Goal: Entertainment & Leisure: Consume media (video, audio)

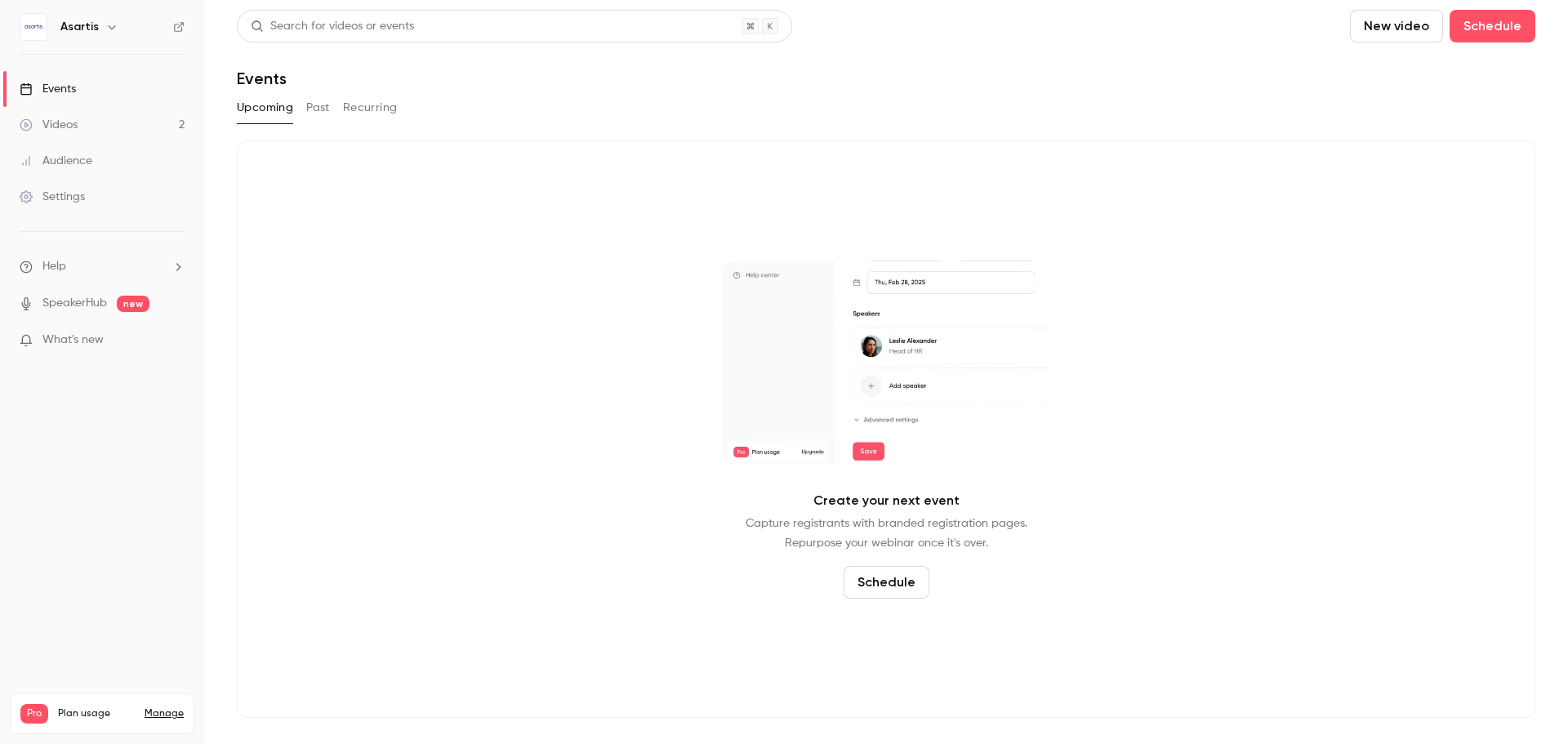
click at [326, 110] on button "Past" at bounding box center [318, 107] width 24 height 26
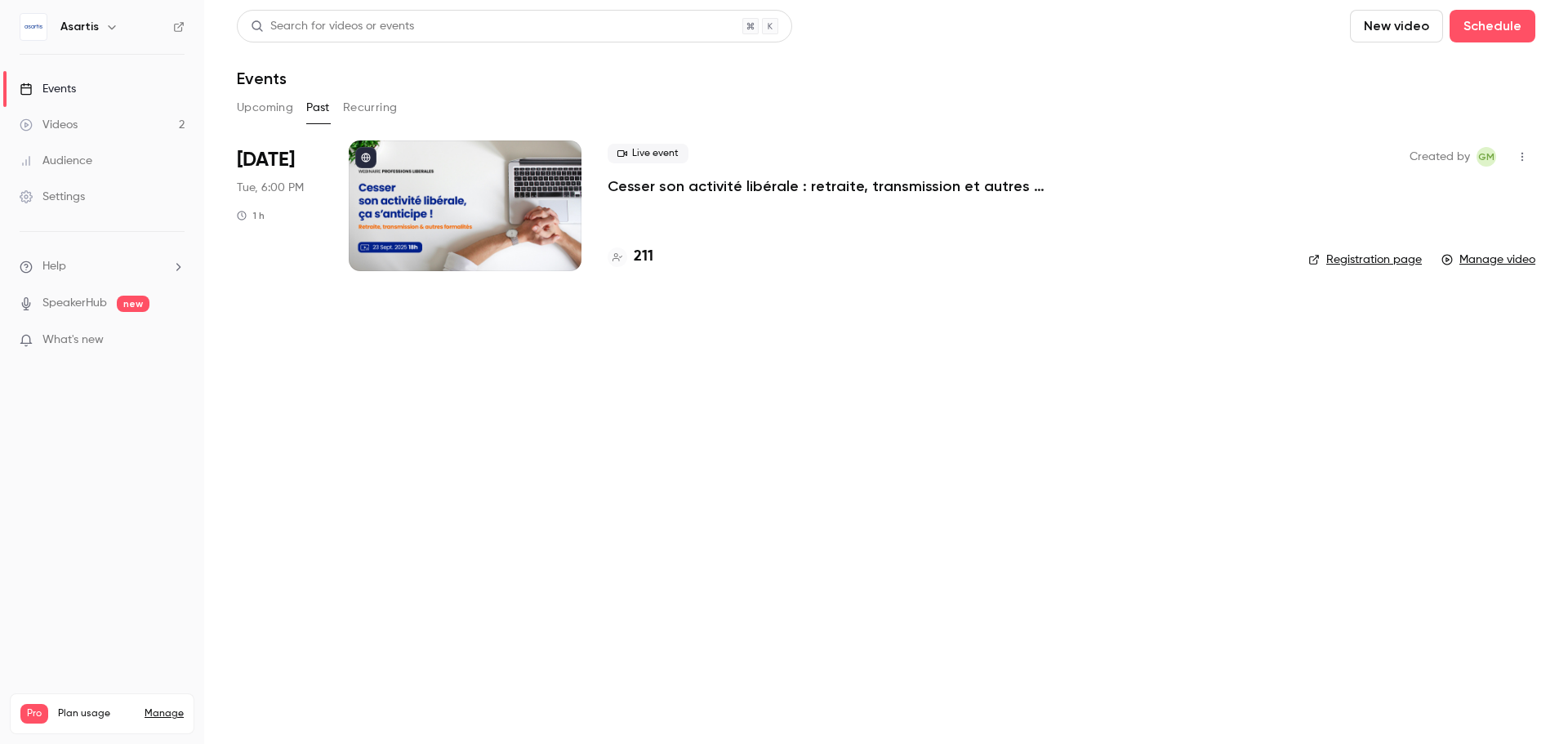
click at [722, 186] on p "Cesser son activité libérale : retraite, transmission et autres formalités... ç…" at bounding box center [852, 186] width 490 height 19
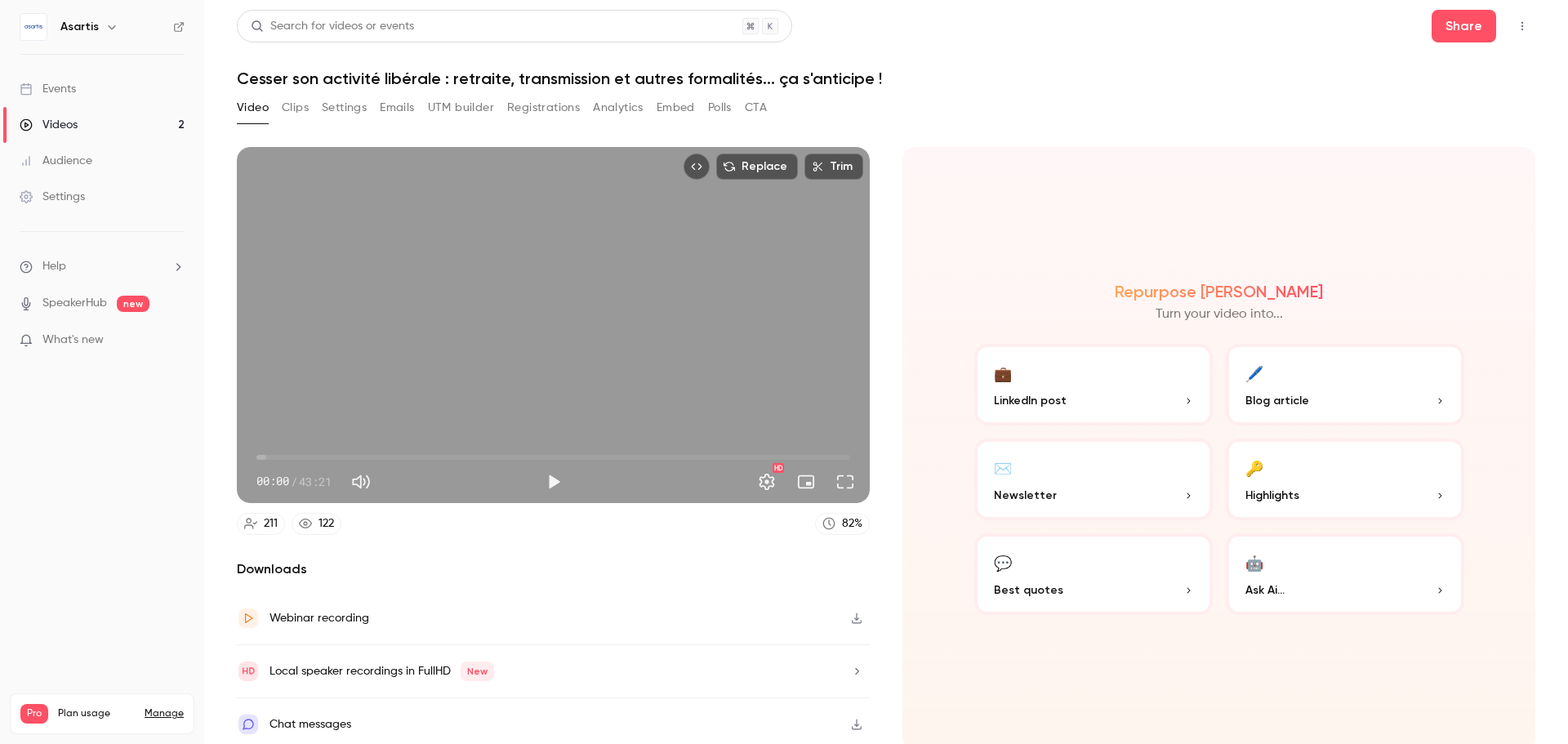
click at [296, 110] on button "Clips" at bounding box center [295, 107] width 27 height 26
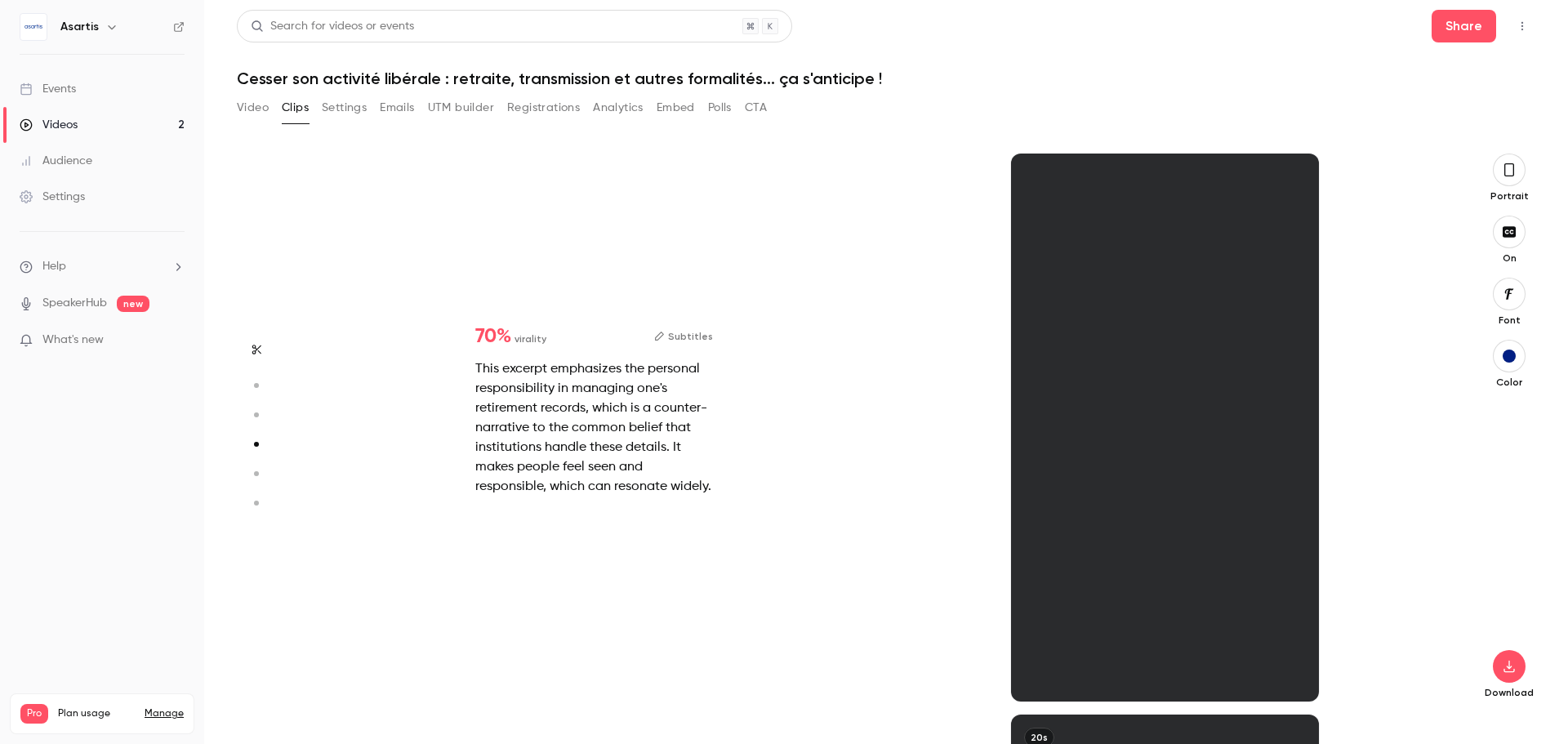
type input "*"
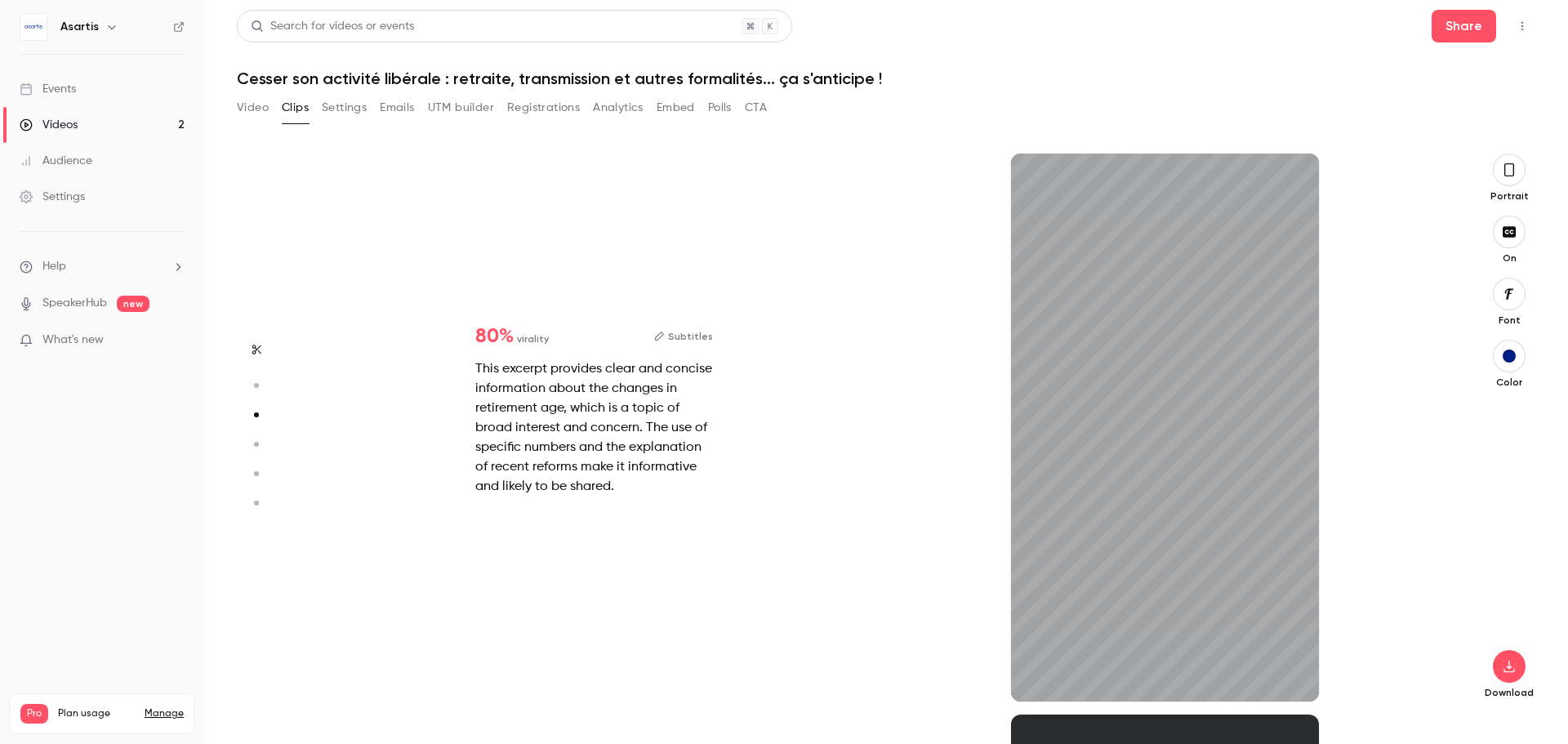
scroll to position [1123, 0]
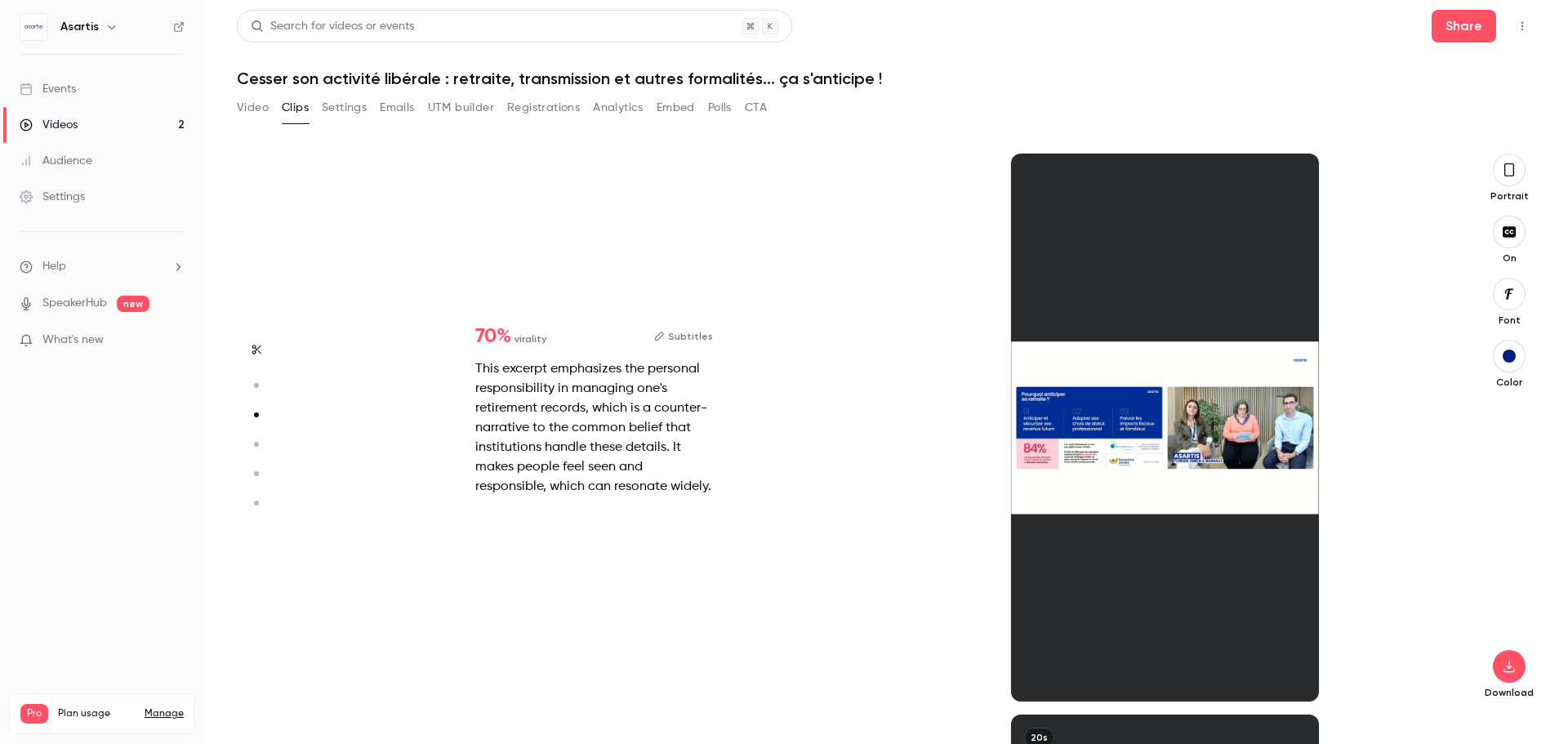
type input "*"
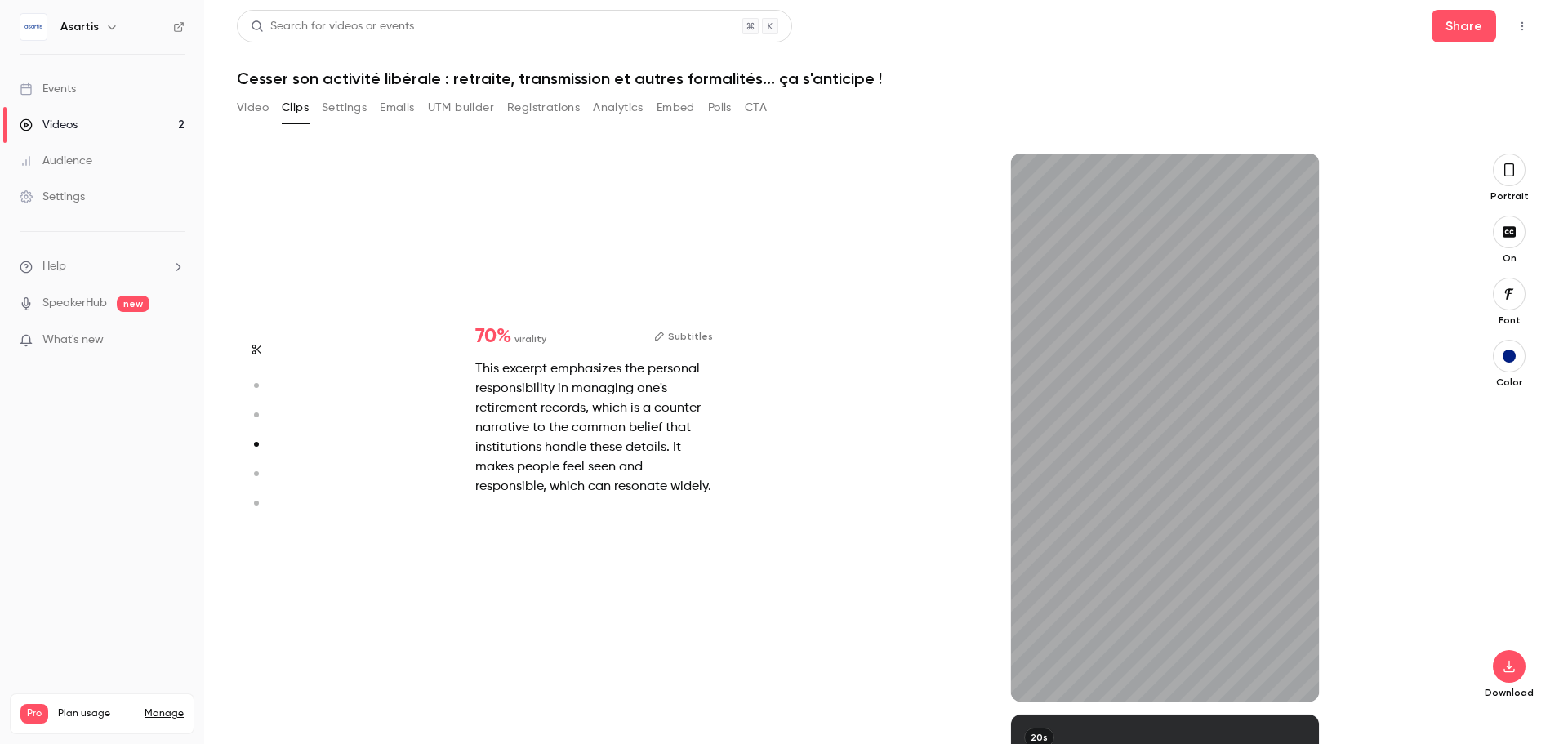
type input "*"
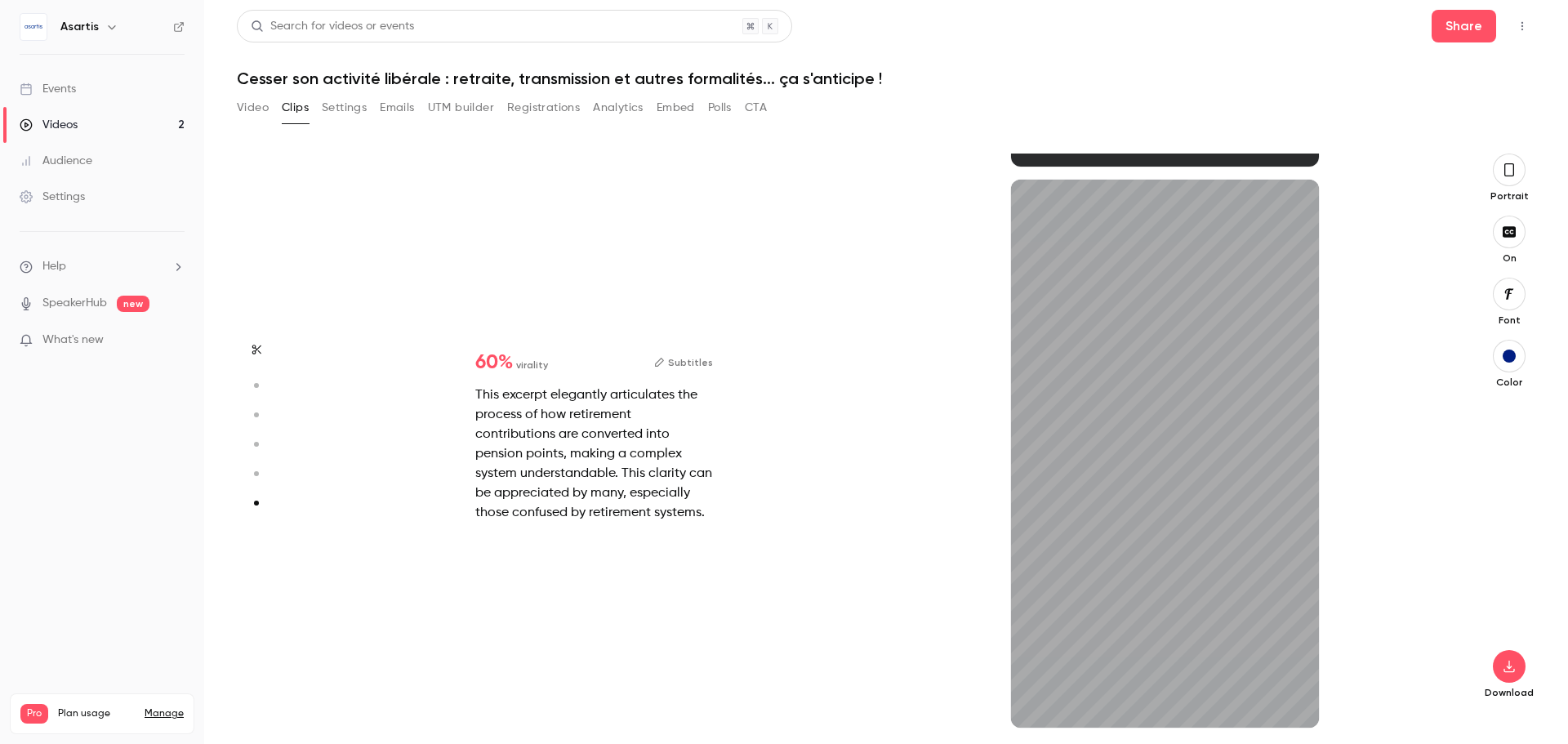
scroll to position [2779, 0]
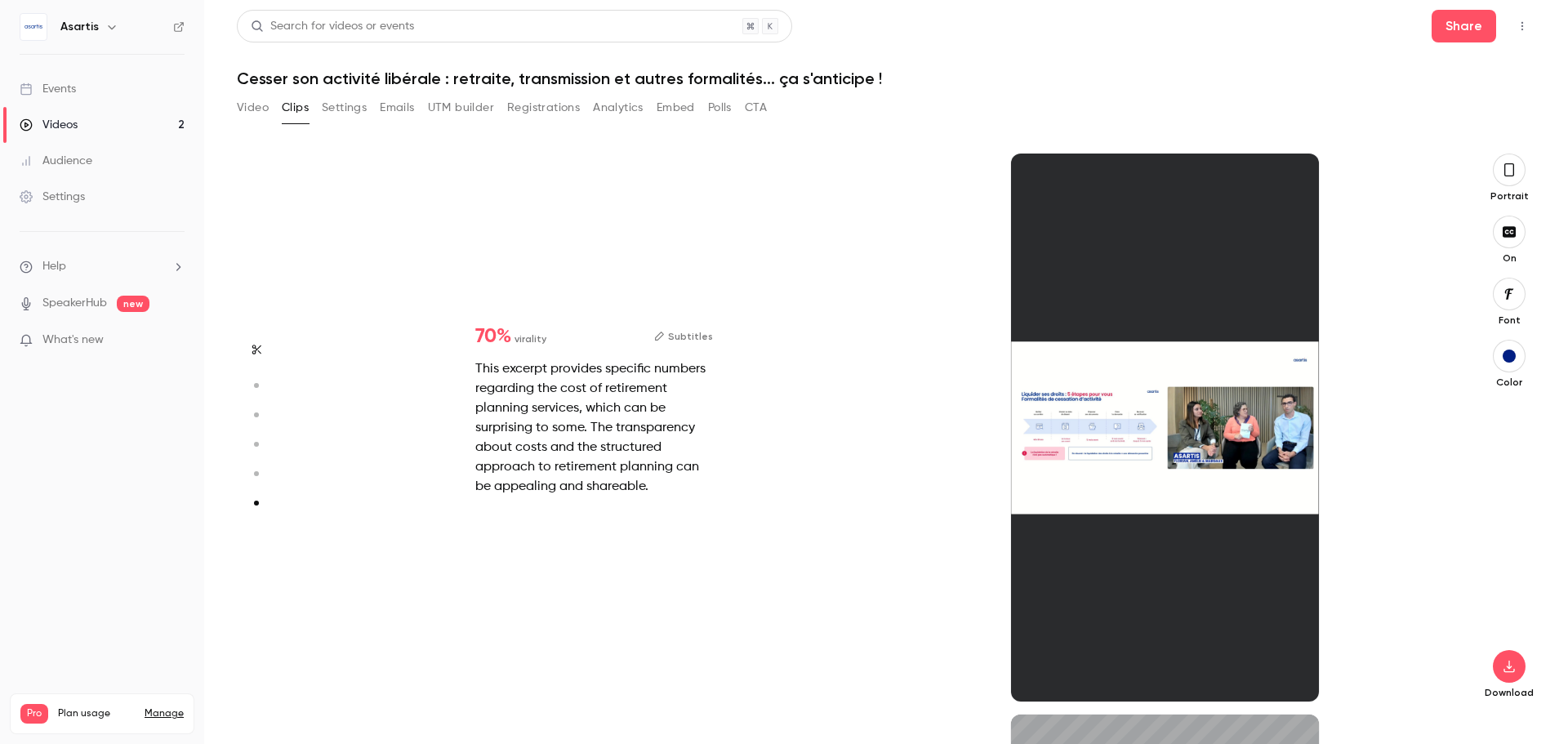
type input "*"
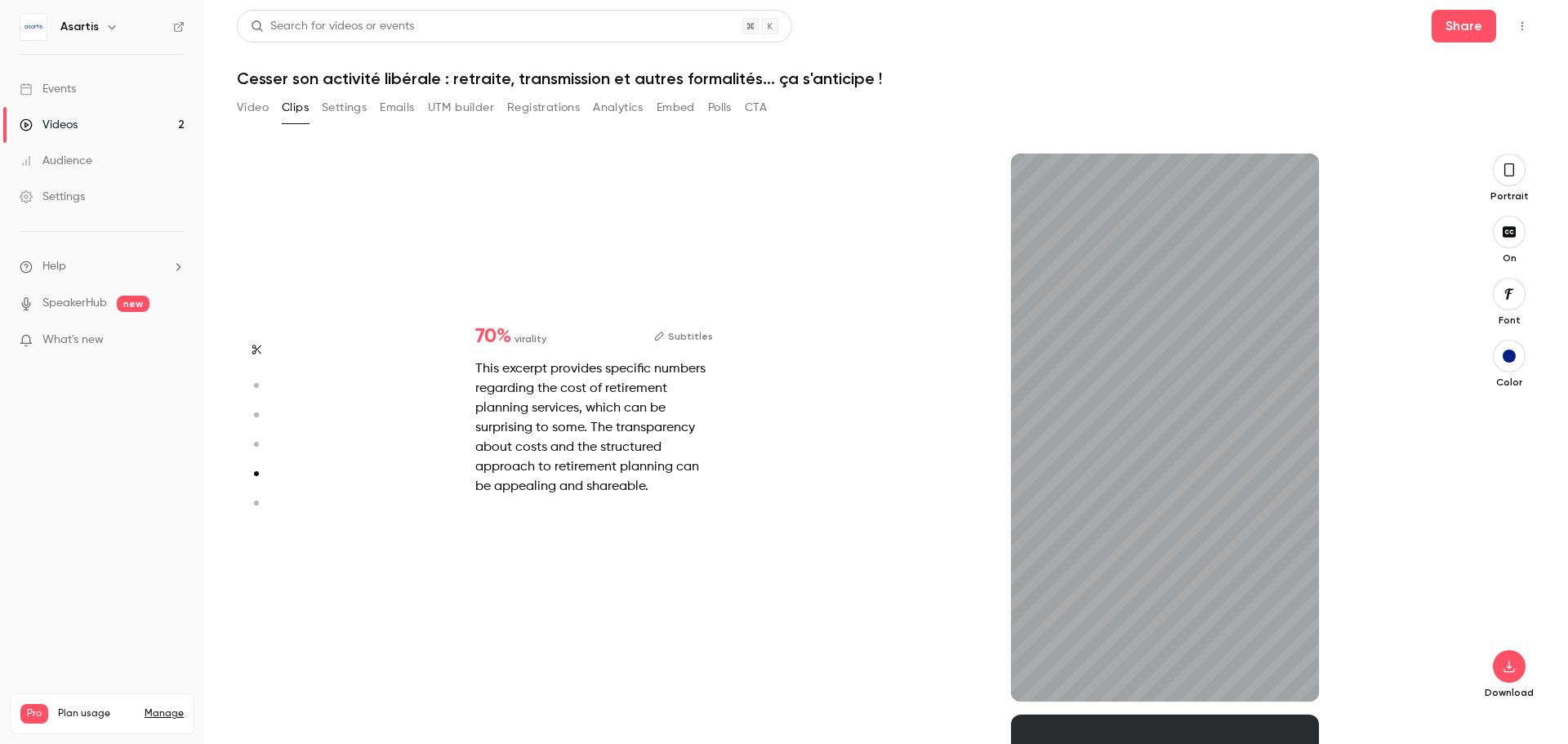
type input "*"
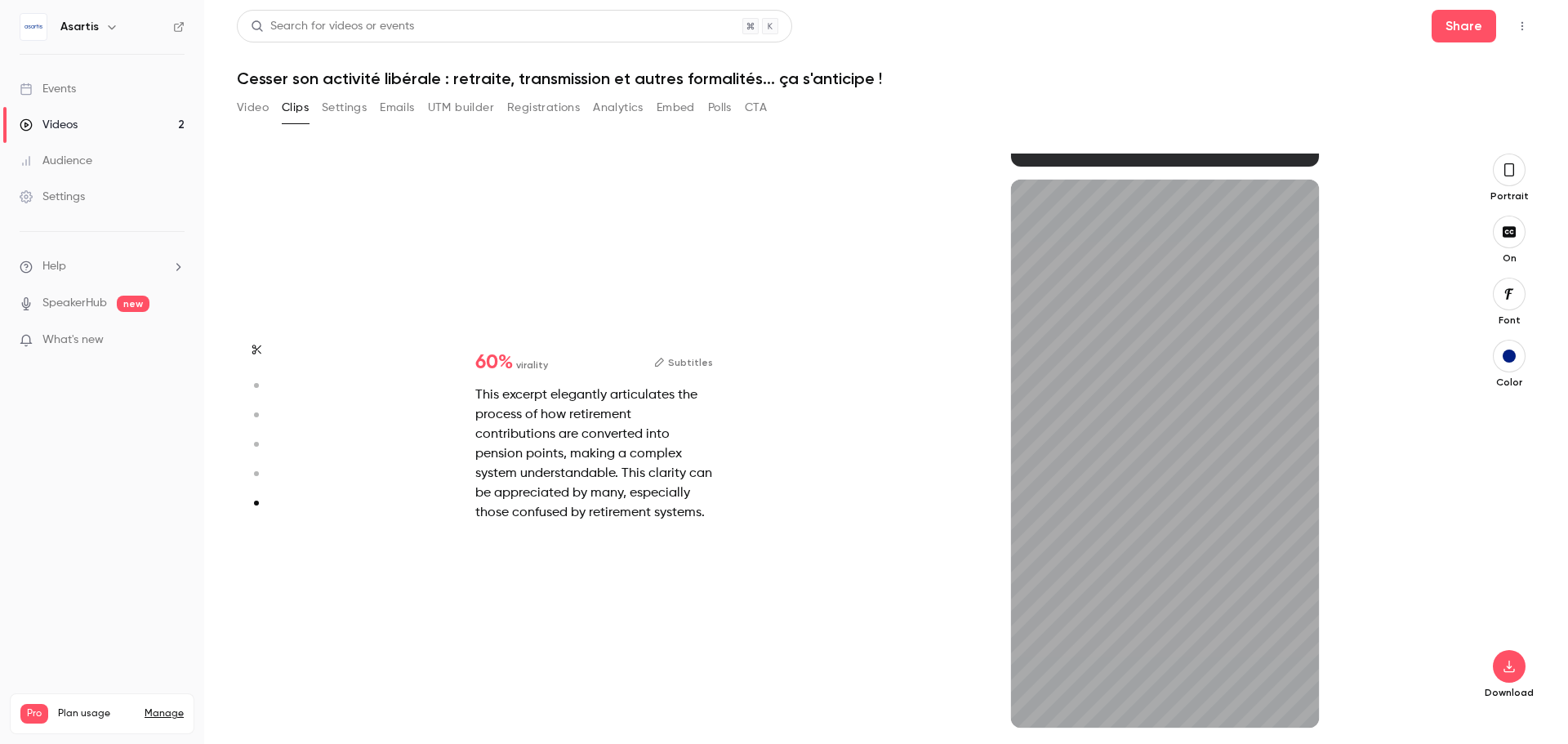
type input "*"
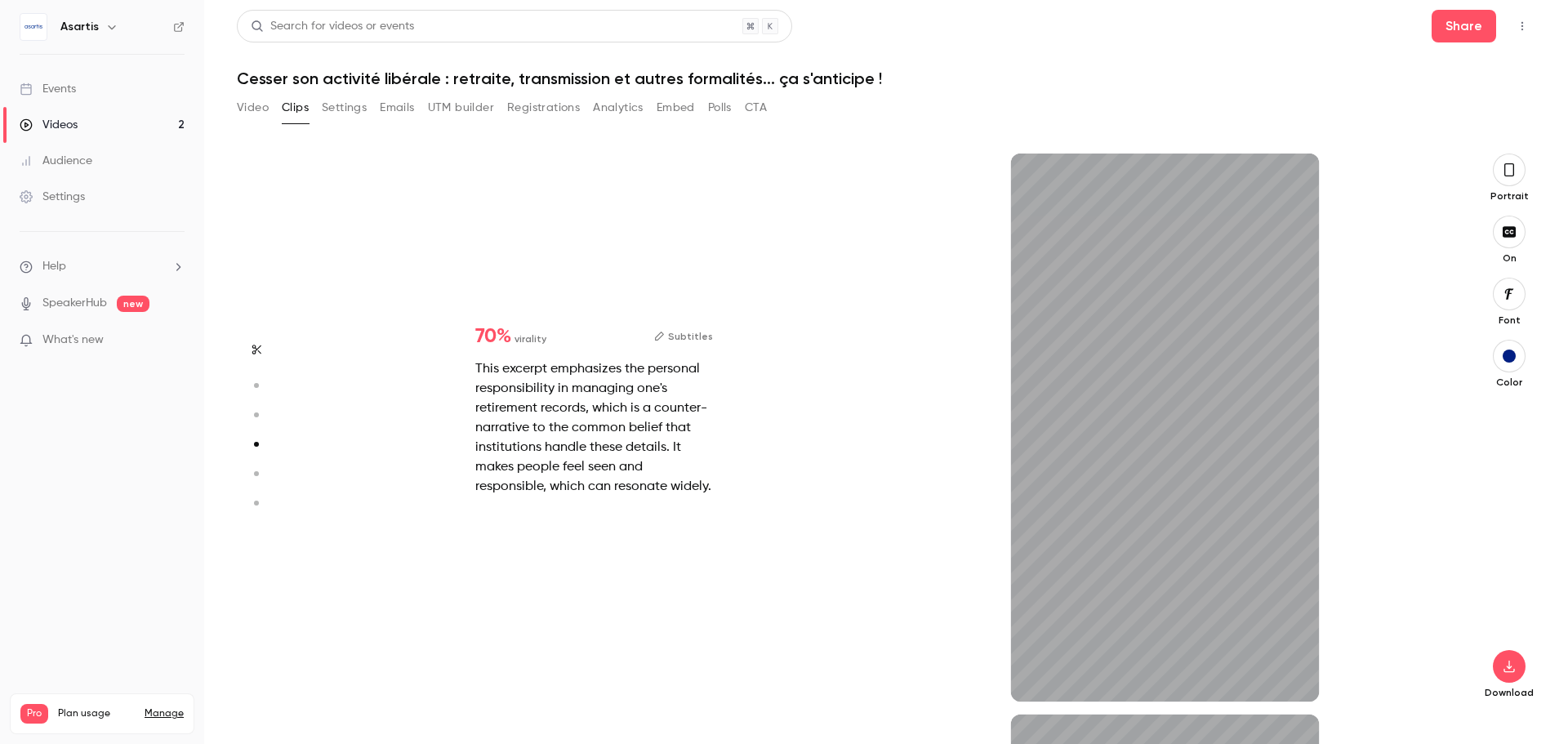
scroll to position [1684, 0]
type input "****"
